Goal: Task Accomplishment & Management: Manage account settings

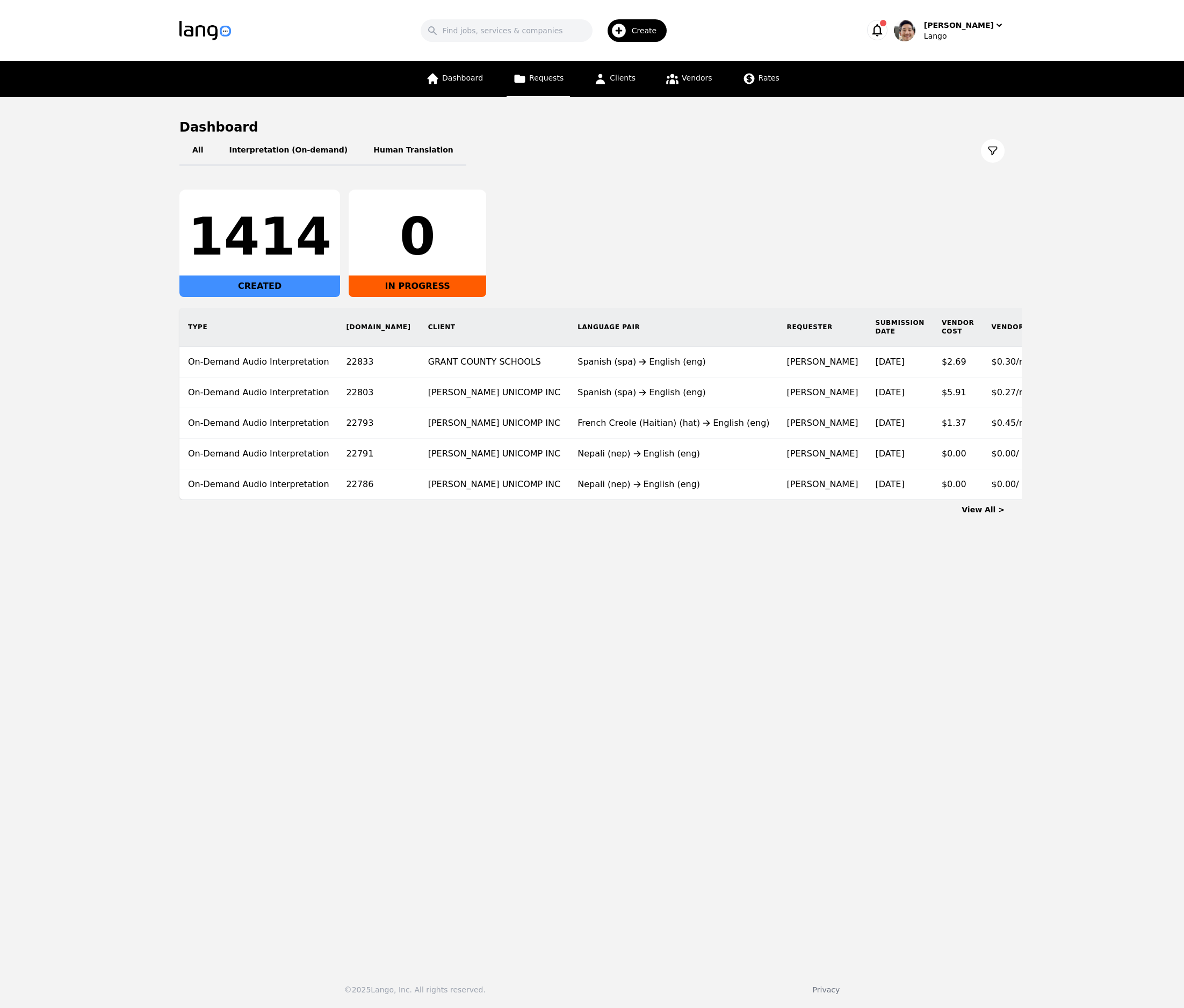
click at [540, 83] on link "Requests" at bounding box center [538, 79] width 63 height 36
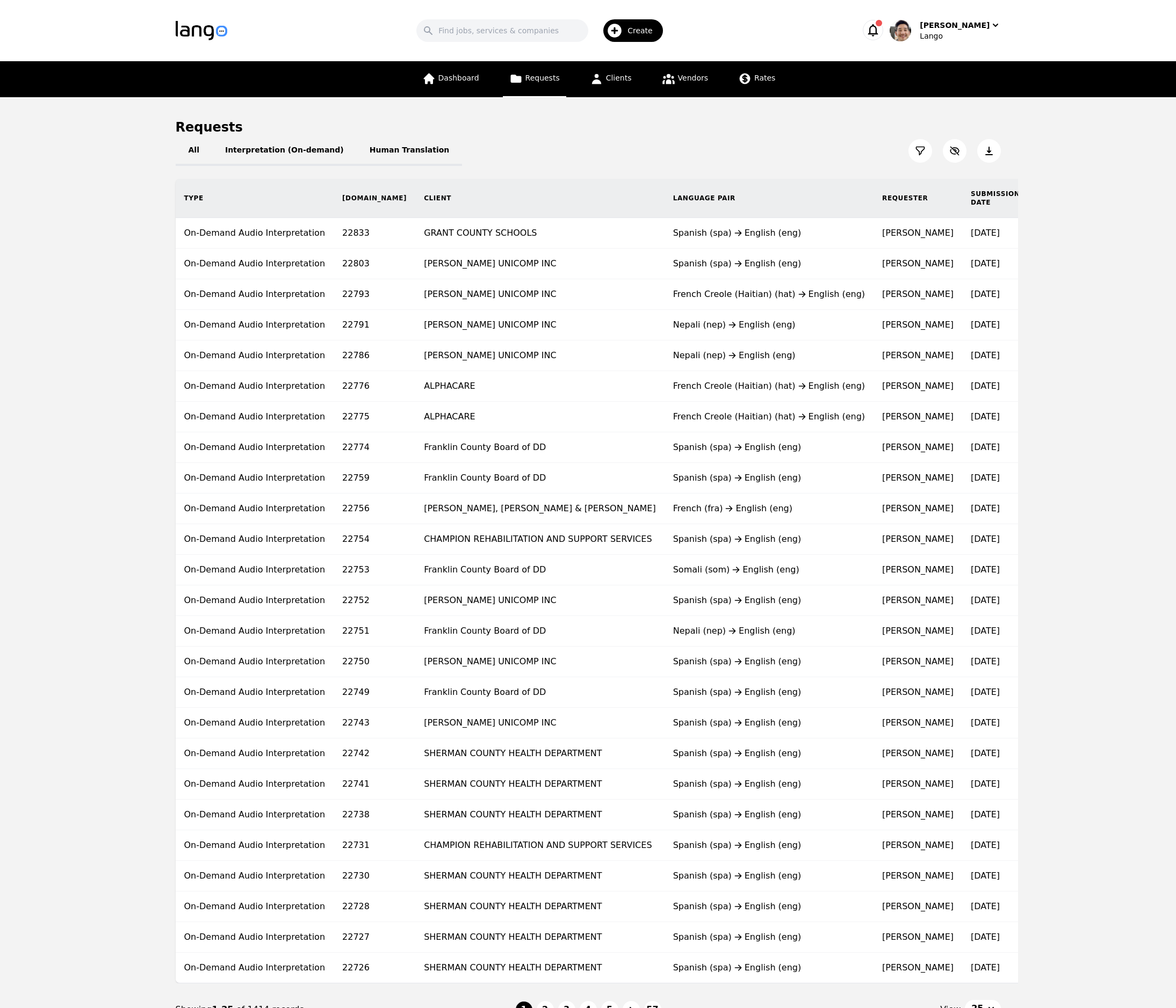
drag, startPoint x: 1085, startPoint y: 180, endPoint x: 1066, endPoint y: 171, distance: 21.0
click at [1085, 178] on main "Requests All Interpretation (On-demand) Human Translation Type [DOMAIN_NAME] Cl…" at bounding box center [588, 577] width 1176 height 960
click at [918, 148] on icon at bounding box center [920, 151] width 11 height 11
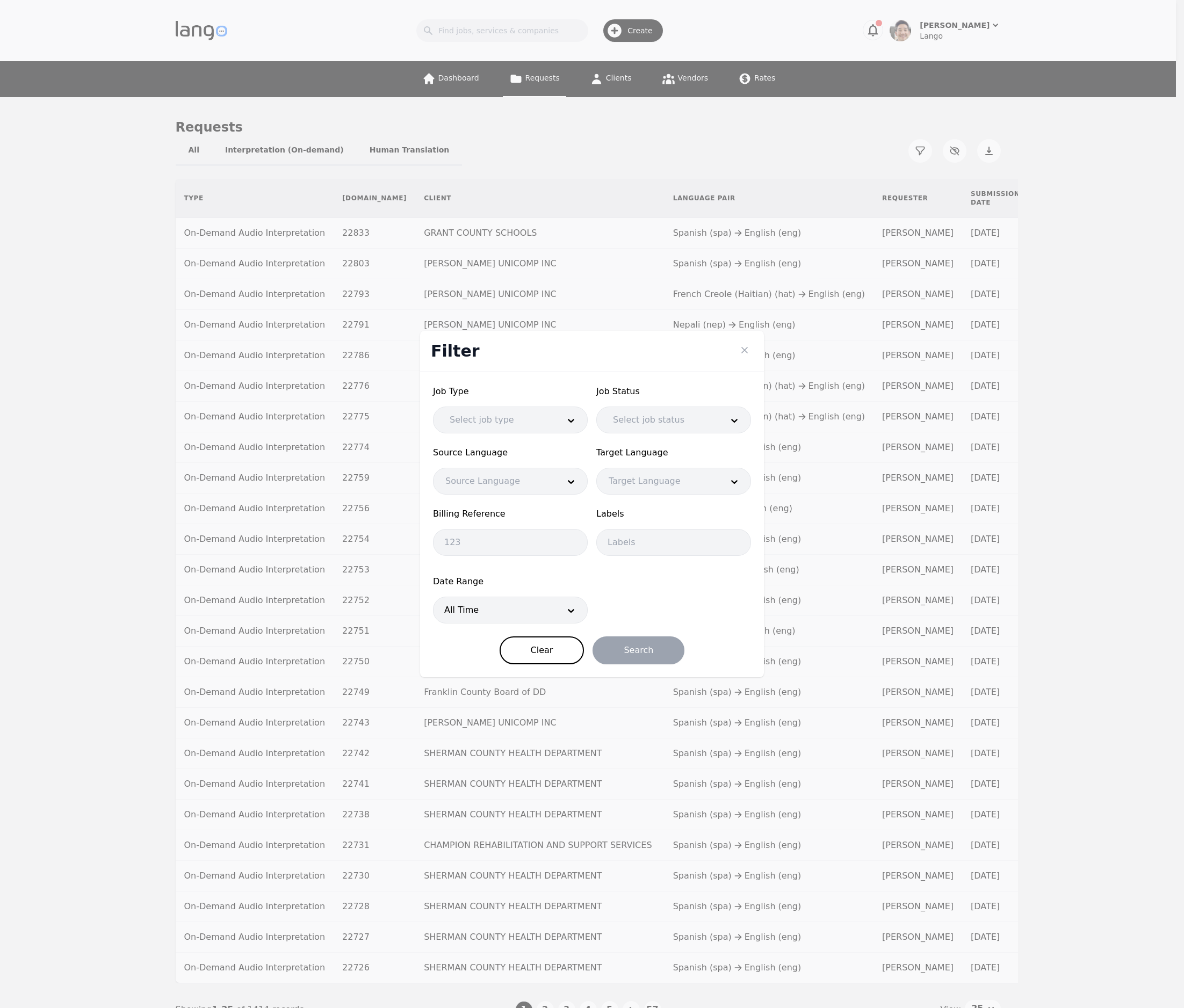
click at [503, 614] on div at bounding box center [494, 610] width 121 height 26
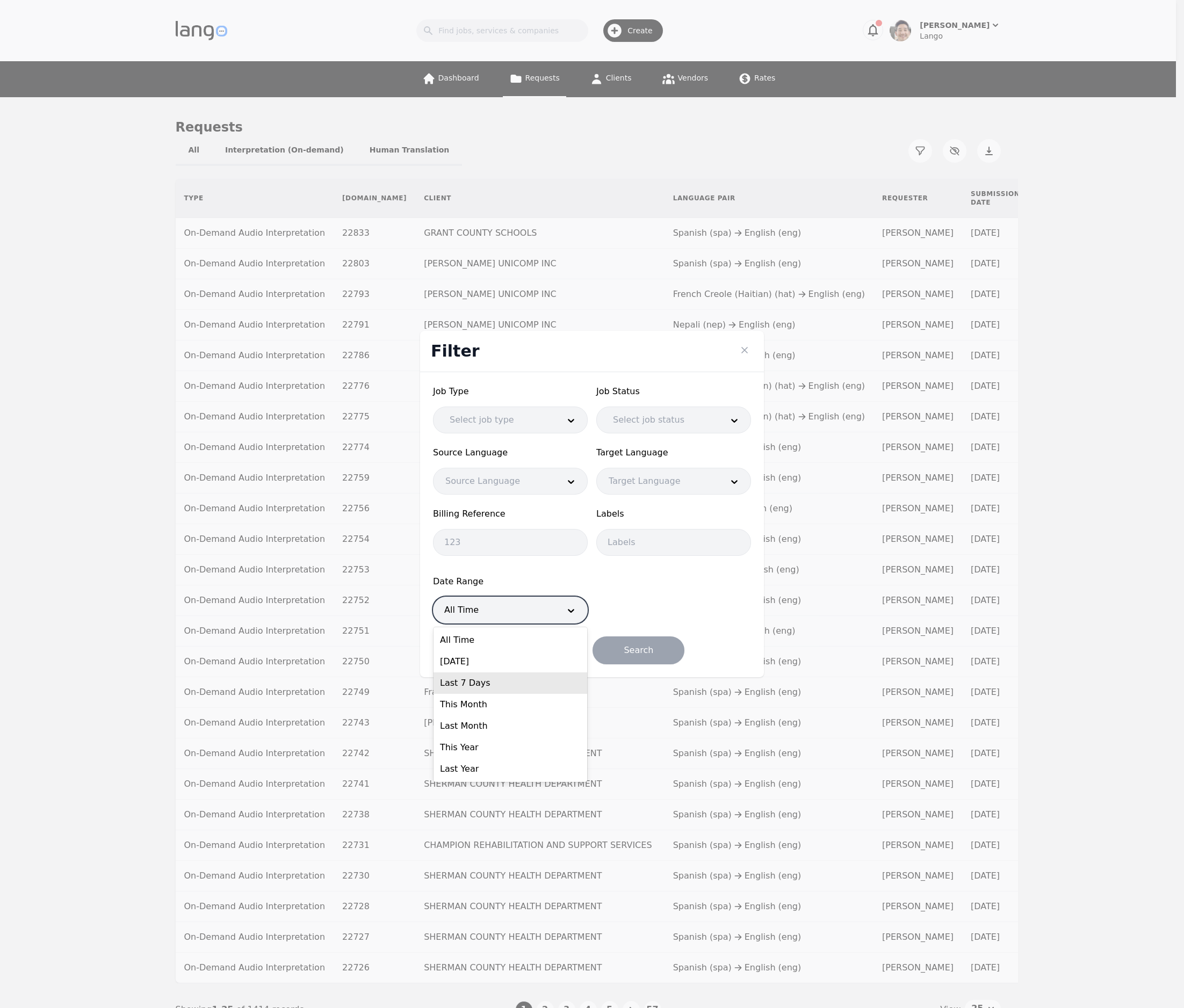
click at [492, 683] on div "Last 7 Days" at bounding box center [510, 683] width 154 height 22
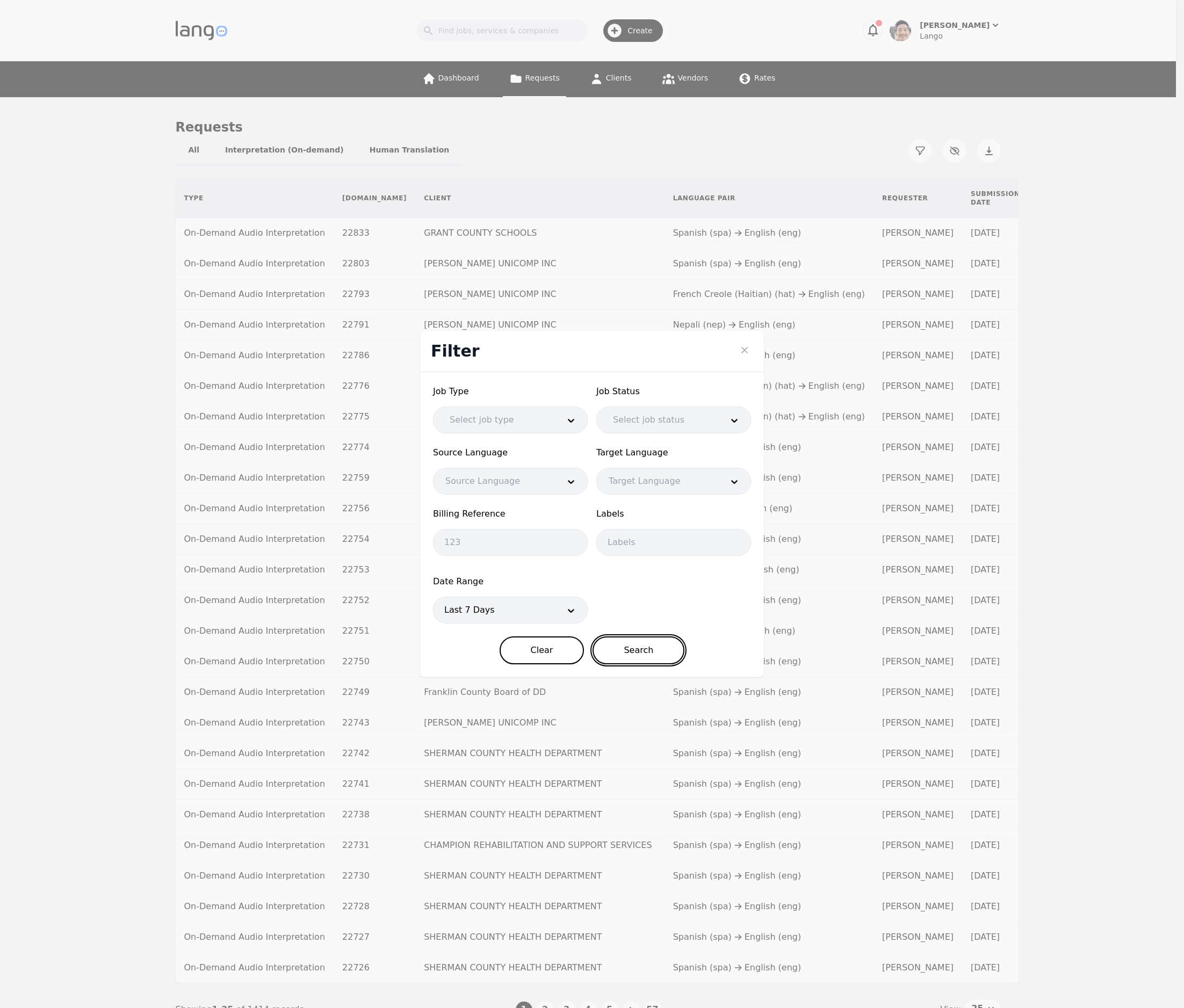
click at [642, 646] on button "Search" at bounding box center [639, 650] width 92 height 28
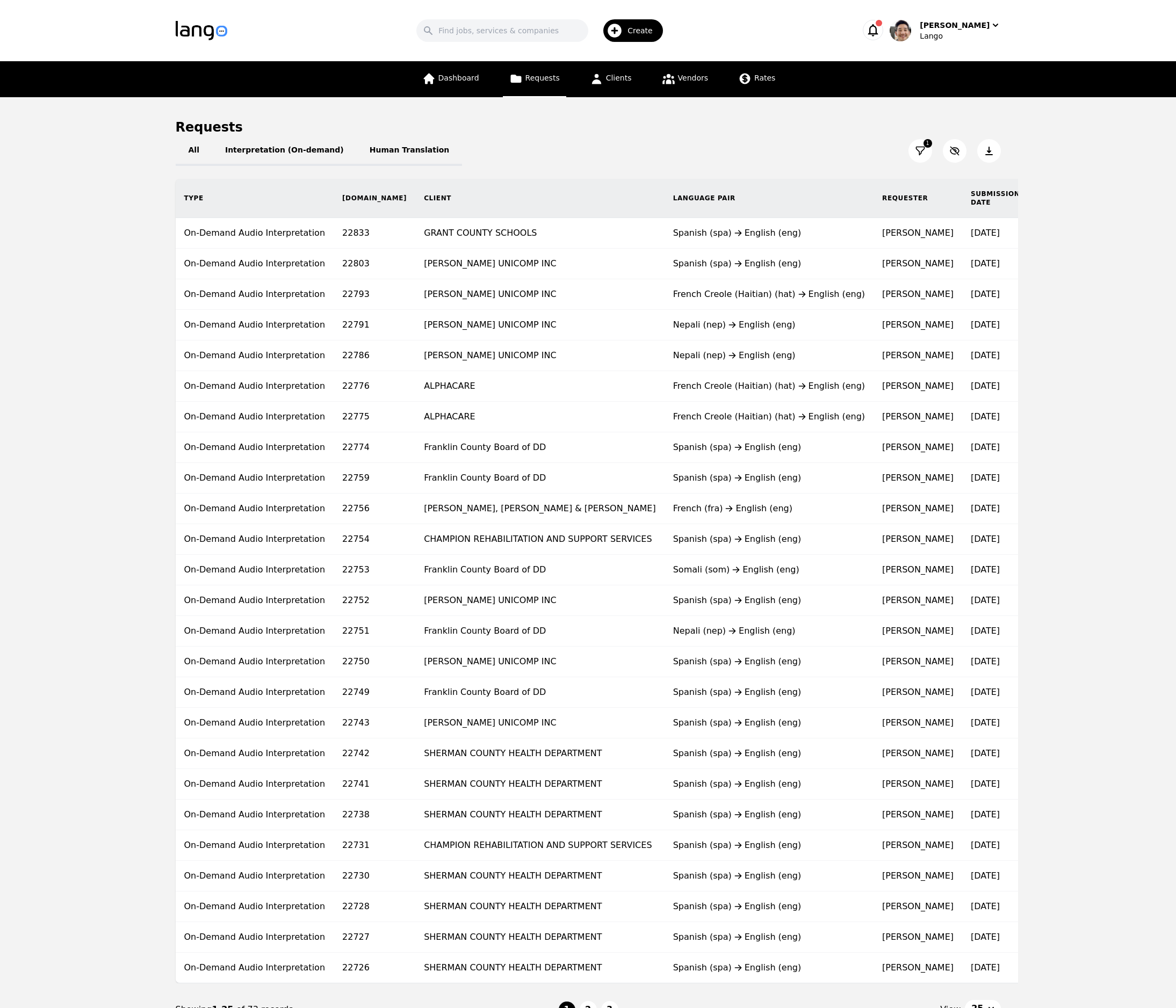
click at [996, 156] on button at bounding box center [989, 151] width 24 height 24
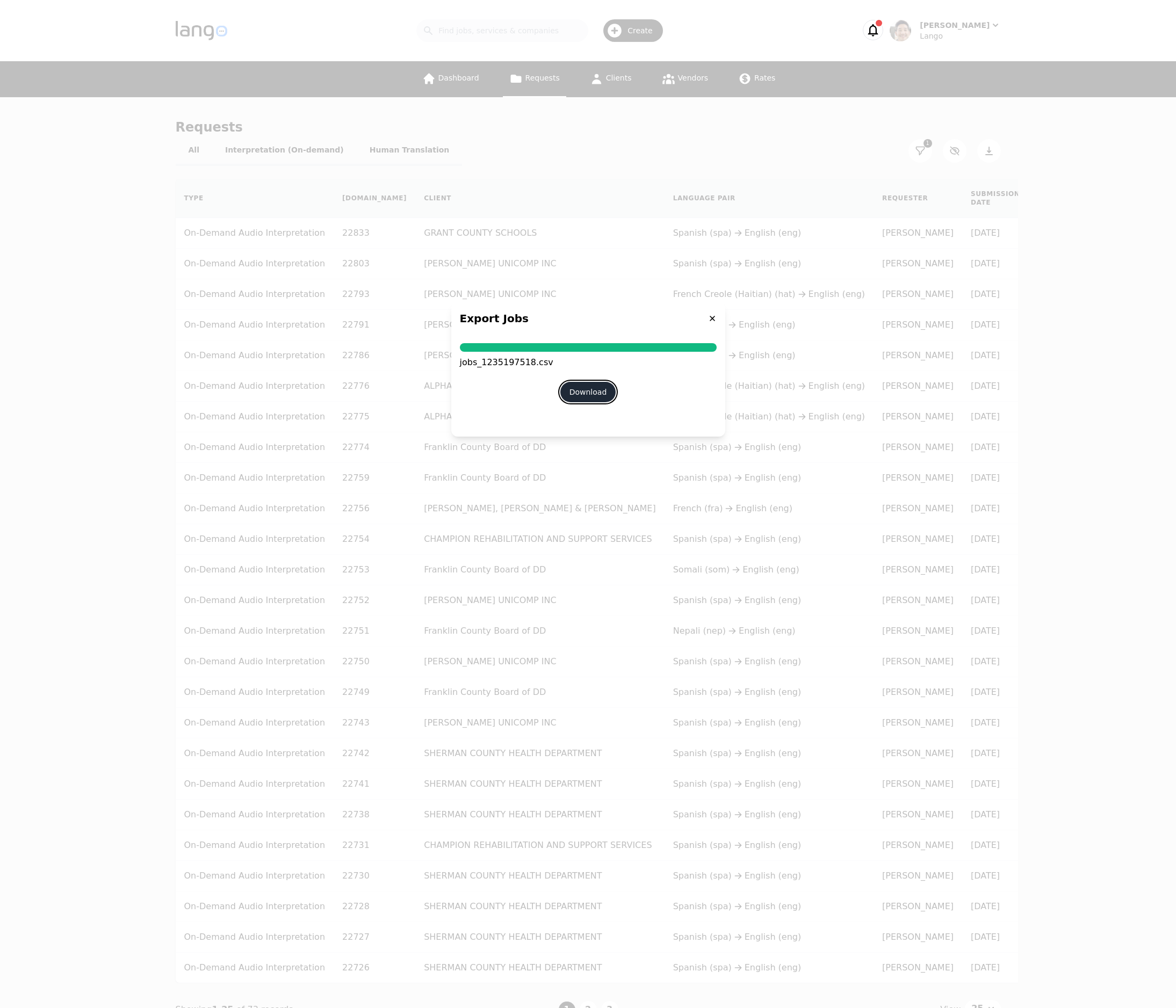
click at [587, 392] on button "Download" at bounding box center [588, 392] width 56 height 20
